Goal: Information Seeking & Learning: Learn about a topic

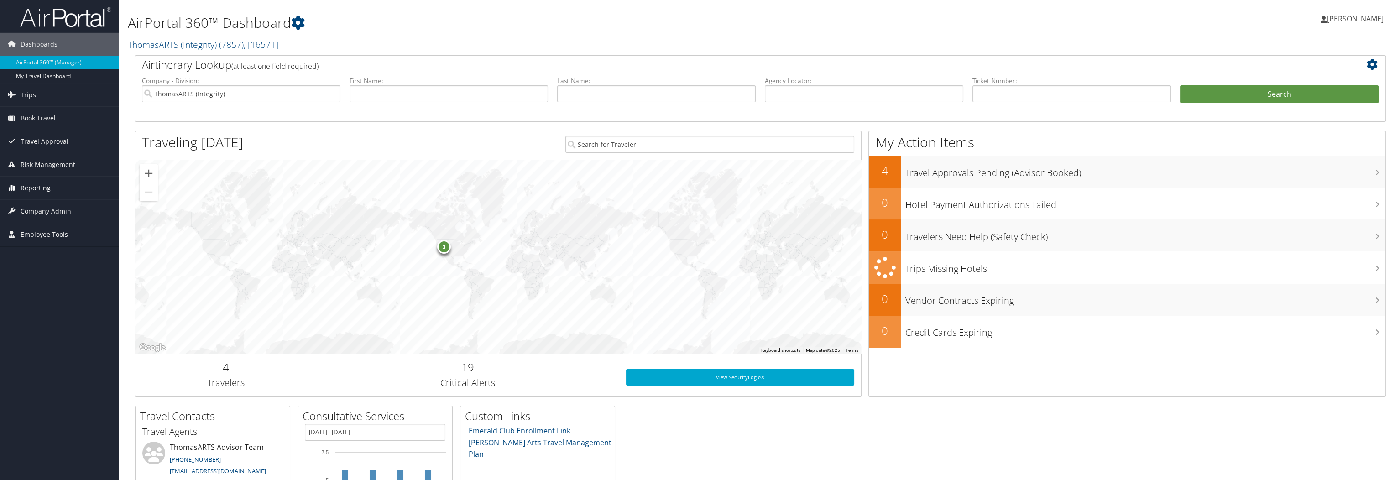
click at [42, 188] on span "Reporting" at bounding box center [36, 187] width 30 height 23
click at [43, 248] on link "Prime Analytics" at bounding box center [59, 247] width 119 height 14
